Goal: Information Seeking & Learning: Find specific page/section

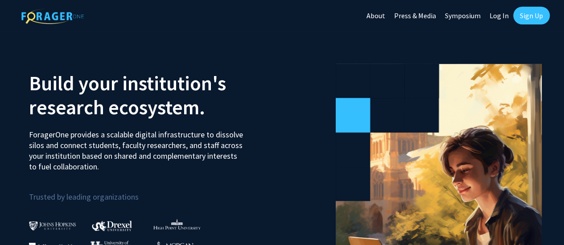
scroll to position [45, 0]
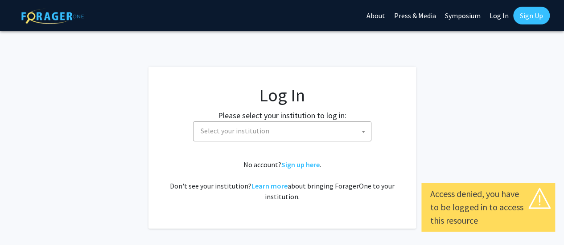
click at [302, 131] on span "Select your institution" at bounding box center [284, 131] width 174 height 18
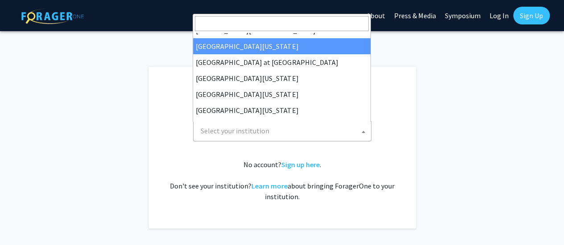
scroll to position [312, 0]
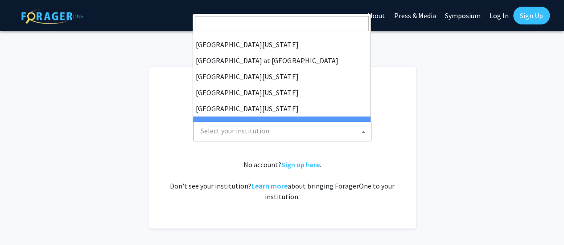
select select "21"
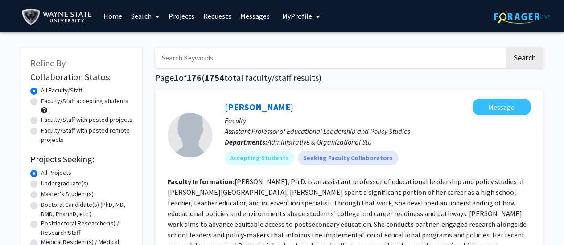
click at [268, 58] on input "Search Keywords" at bounding box center [330, 58] width 350 height 20
type input "[PERSON_NAME]"
click at [506, 48] on button "Search" at bounding box center [524, 58] width 37 height 20
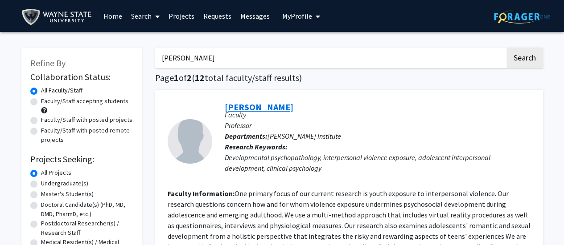
click at [275, 108] on link "[PERSON_NAME]" at bounding box center [259, 107] width 69 height 11
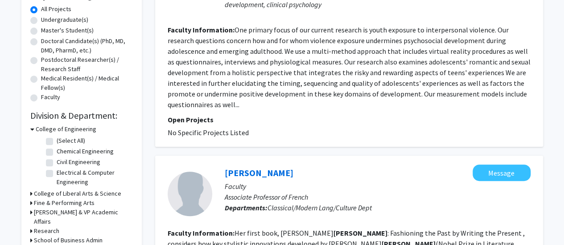
scroll to position [178, 0]
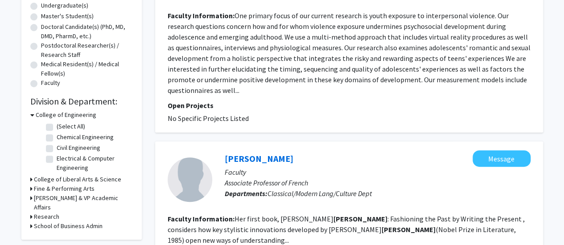
click at [99, 180] on h3 "College of Liberal Arts & Science" at bounding box center [77, 179] width 87 height 9
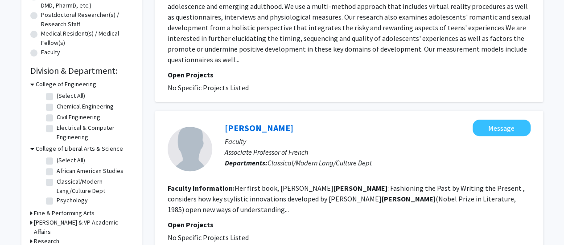
scroll to position [223, 0]
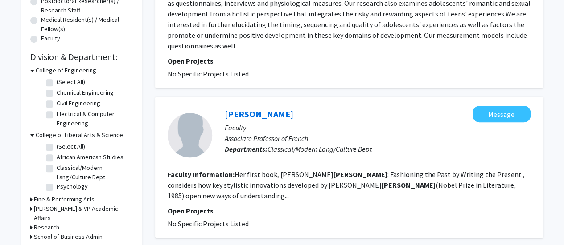
click at [83, 187] on label "Psychology" at bounding box center [72, 186] width 31 height 9
click at [62, 187] on input "Psychology" at bounding box center [60, 185] width 6 height 6
checkbox input "true"
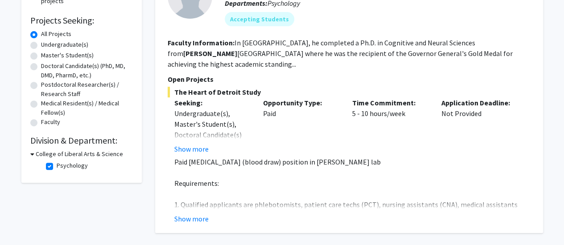
scroll to position [126, 0]
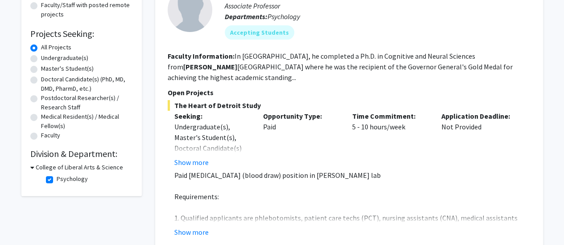
click at [41, 80] on label "Doctoral Candidate(s) (PhD, MD, DMD, PharmD, etc.)" at bounding box center [87, 84] width 92 height 19
click at [41, 80] on input "Doctoral Candidate(s) (PhD, MD, DMD, PharmD, etc.)" at bounding box center [44, 78] width 6 height 6
radio input "true"
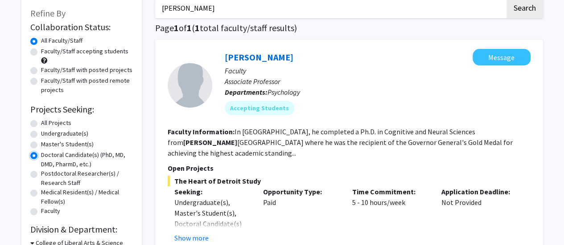
scroll to position [37, 0]
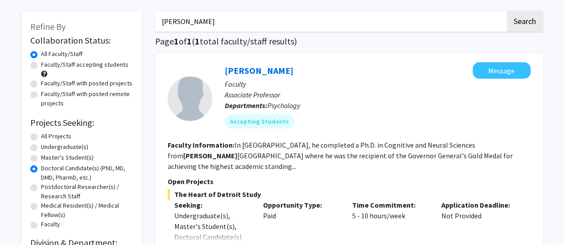
click at [41, 68] on label "Faculty/Staff accepting students" at bounding box center [84, 64] width 87 height 9
click at [41, 66] on input "Faculty/Staff accepting students" at bounding box center [44, 63] width 6 height 6
radio input "true"
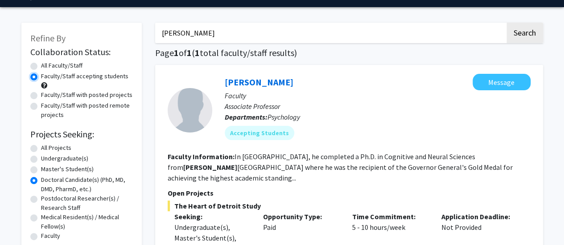
scroll to position [45, 0]
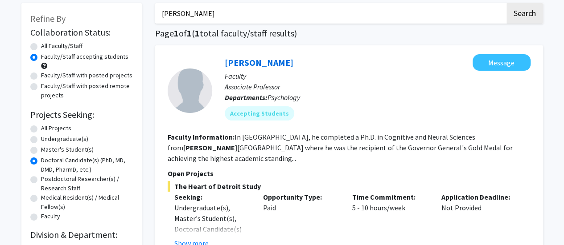
click at [41, 128] on label "All Projects" at bounding box center [56, 128] width 30 height 9
click at [41, 128] on input "All Projects" at bounding box center [44, 127] width 6 height 6
radio input "true"
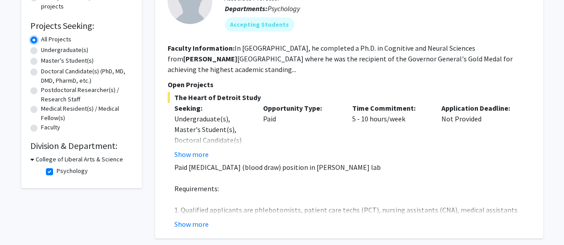
scroll to position [89, 0]
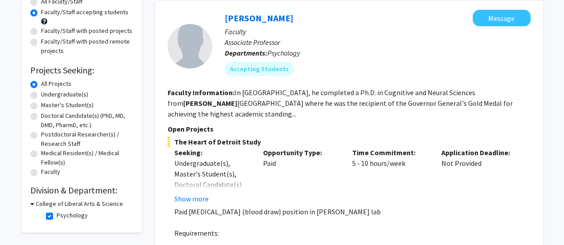
click at [41, 176] on label "Faculty" at bounding box center [50, 172] width 19 height 9
click at [41, 173] on input "Faculty" at bounding box center [44, 171] width 6 height 6
radio input "true"
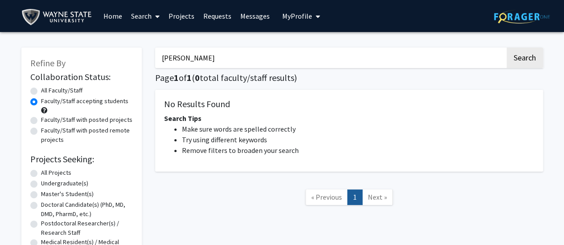
click at [53, 90] on label "All Faculty/Staff" at bounding box center [61, 90] width 41 height 9
click at [47, 90] on input "All Faculty/Staff" at bounding box center [44, 89] width 6 height 6
radio input "true"
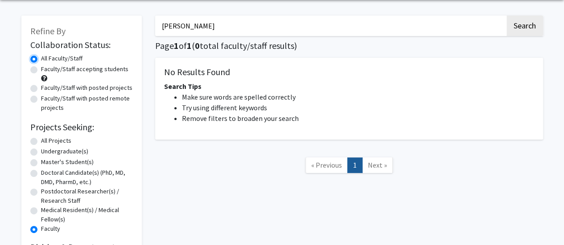
scroll to position [45, 0]
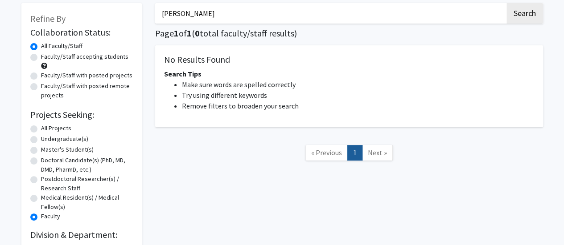
click at [41, 129] on label "All Projects" at bounding box center [56, 128] width 30 height 9
click at [41, 129] on input "All Projects" at bounding box center [44, 127] width 6 height 6
radio input "true"
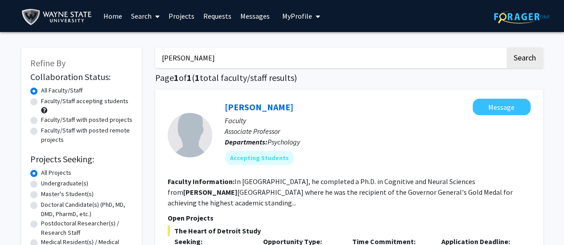
click at [425, 56] on input "[PERSON_NAME]" at bounding box center [330, 58] width 350 height 20
drag, startPoint x: 209, startPoint y: 56, endPoint x: 142, endPoint y: 56, distance: 67.7
click at [142, 56] on div "Refine By Collaboration Status: Collaboration Status All Faculty/Staff Collabor…" at bounding box center [282, 231] width 535 height 385
type input "child maltreatment"
click at [506, 48] on button "Search" at bounding box center [524, 58] width 37 height 20
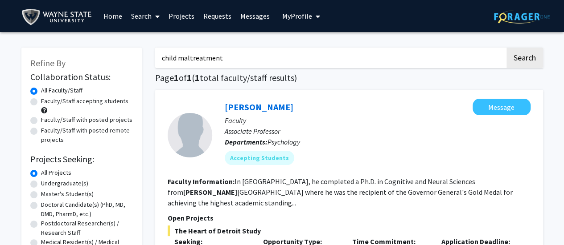
checkbox input "false"
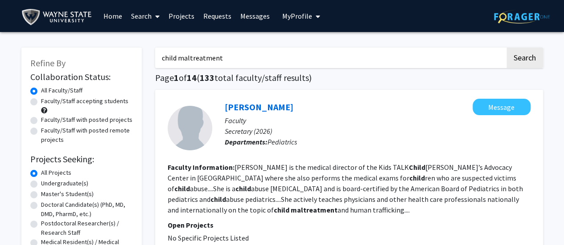
click at [41, 102] on label "Faculty/Staff accepting students" at bounding box center [84, 101] width 87 height 9
click at [41, 102] on input "Faculty/Staff accepting students" at bounding box center [44, 100] width 6 height 6
radio input "true"
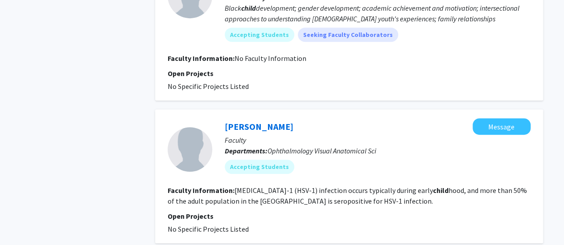
scroll to position [1916, 0]
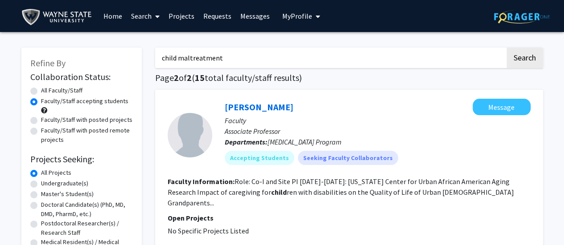
click at [41, 90] on label "All Faculty/Staff" at bounding box center [61, 90] width 41 height 9
click at [41, 90] on input "All Faculty/Staff" at bounding box center [44, 89] width 6 height 6
radio input "true"
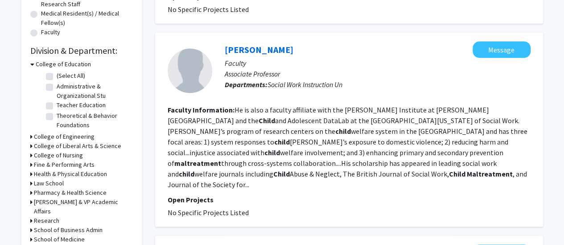
scroll to position [267, 0]
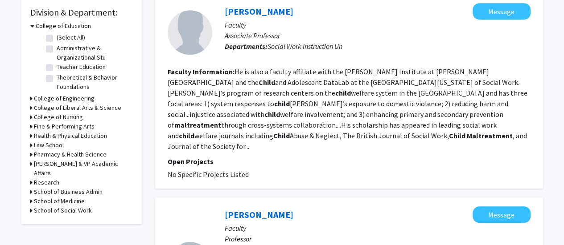
click at [53, 178] on h3 "Research" at bounding box center [46, 182] width 25 height 9
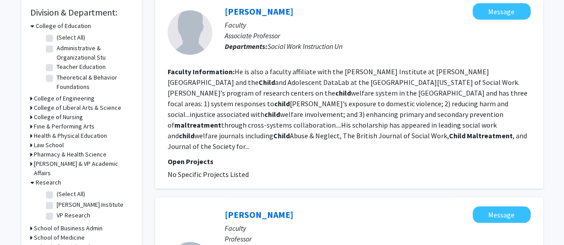
click at [57, 200] on label "[PERSON_NAME] Institute" at bounding box center [90, 204] width 67 height 9
click at [57, 200] on input "[PERSON_NAME] Institute" at bounding box center [60, 203] width 6 height 6
checkbox input "true"
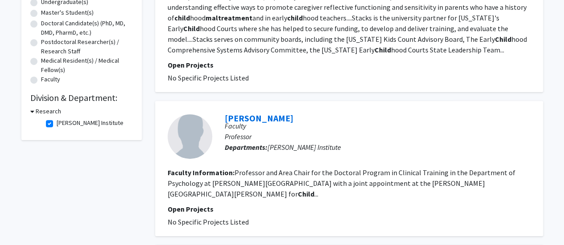
scroll to position [178, 0]
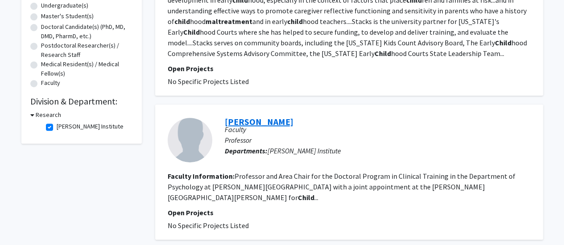
click at [269, 123] on link "[PERSON_NAME]" at bounding box center [259, 121] width 69 height 11
